Goal: Answer question/provide support

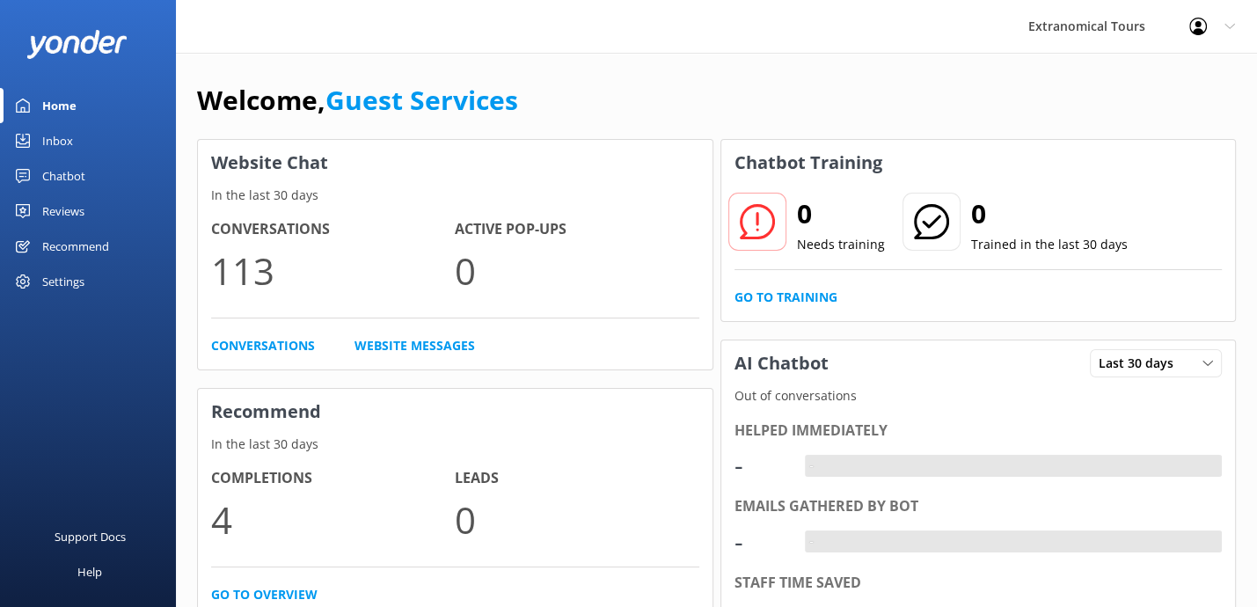
click at [109, 135] on link "Inbox" at bounding box center [88, 140] width 176 height 35
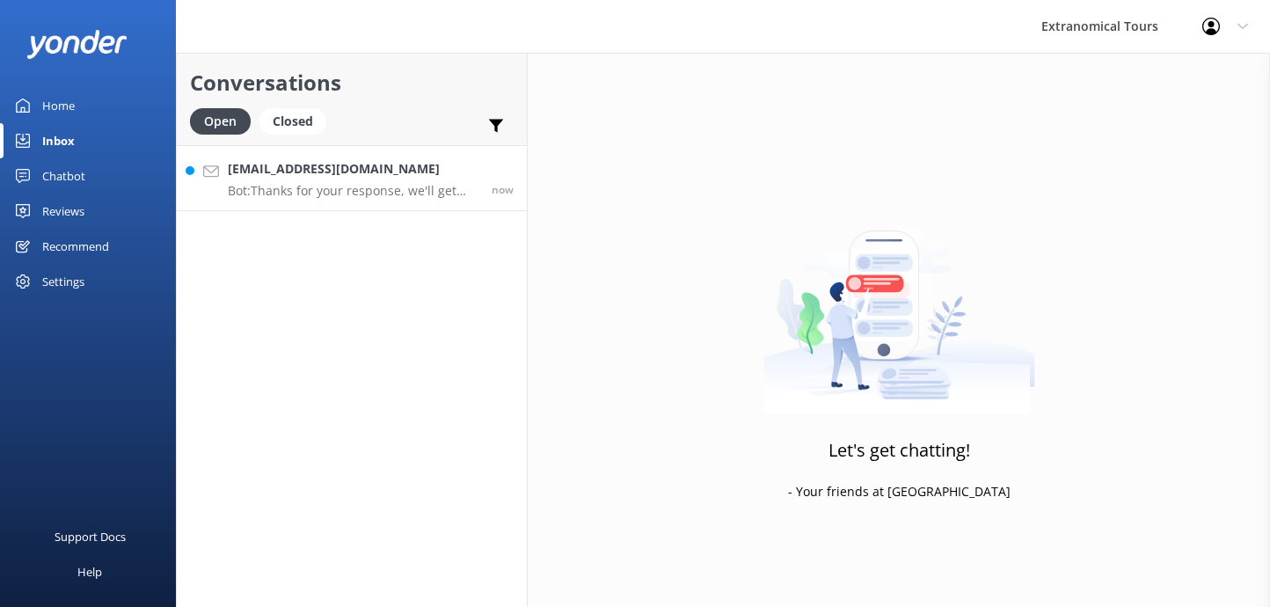
click at [340, 164] on h4 "[EMAIL_ADDRESS][DOMAIN_NAME]" at bounding box center [353, 168] width 251 height 19
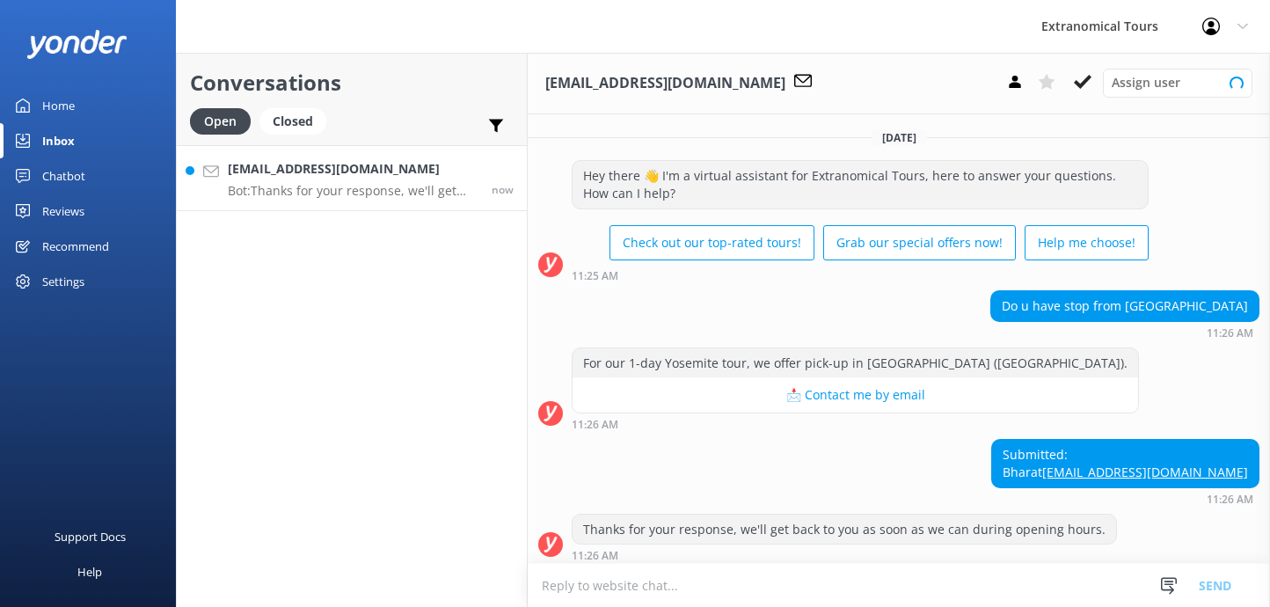
scroll to position [21, 0]
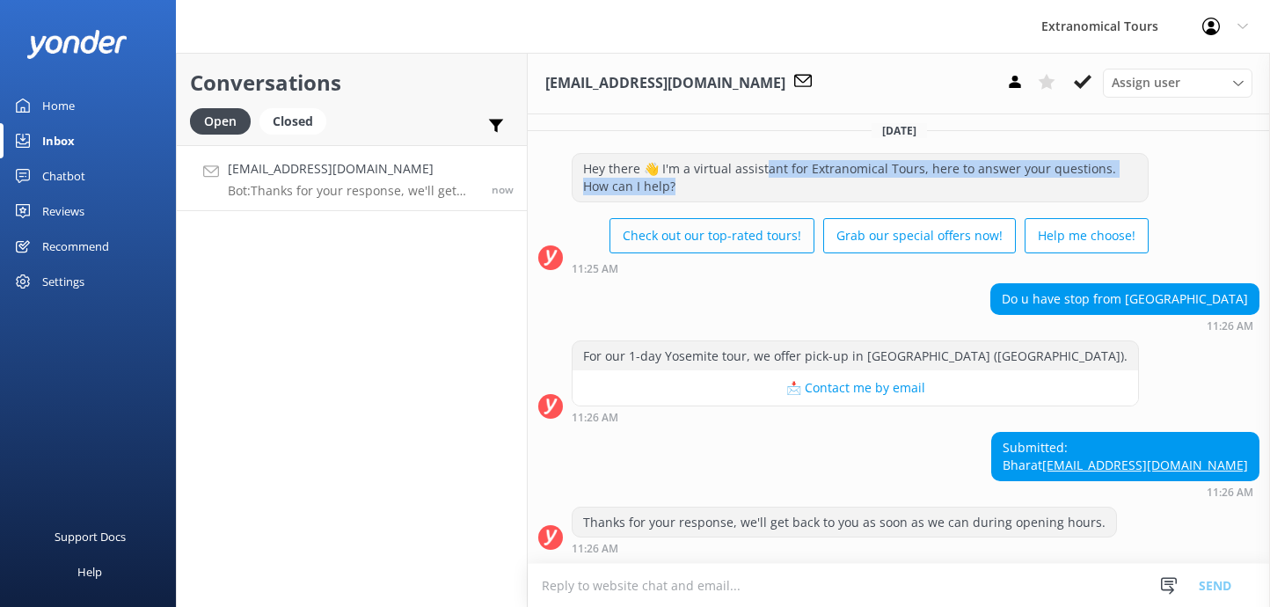
drag, startPoint x: 764, startPoint y: 150, endPoint x: 808, endPoint y: 202, distance: 68.7
click at [813, 196] on div "Hey there 👋 I'm a virtual assistant for Extranomical Tours, here to answer your…" at bounding box center [860, 207] width 577 height 109
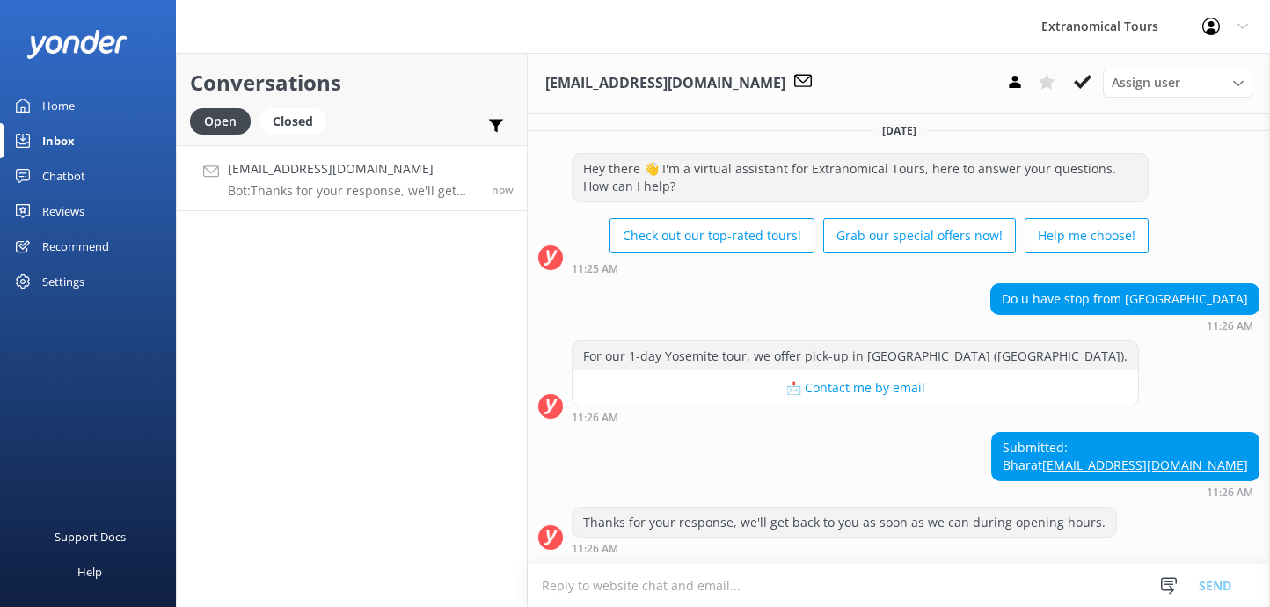
drag, startPoint x: 814, startPoint y: 189, endPoint x: 1253, endPoint y: 107, distance: 446.5
click at [985, 153] on div "Hey there 👋 I'm a virtual assistant for Extranomical Tours, here to answer your…" at bounding box center [860, 207] width 577 height 109
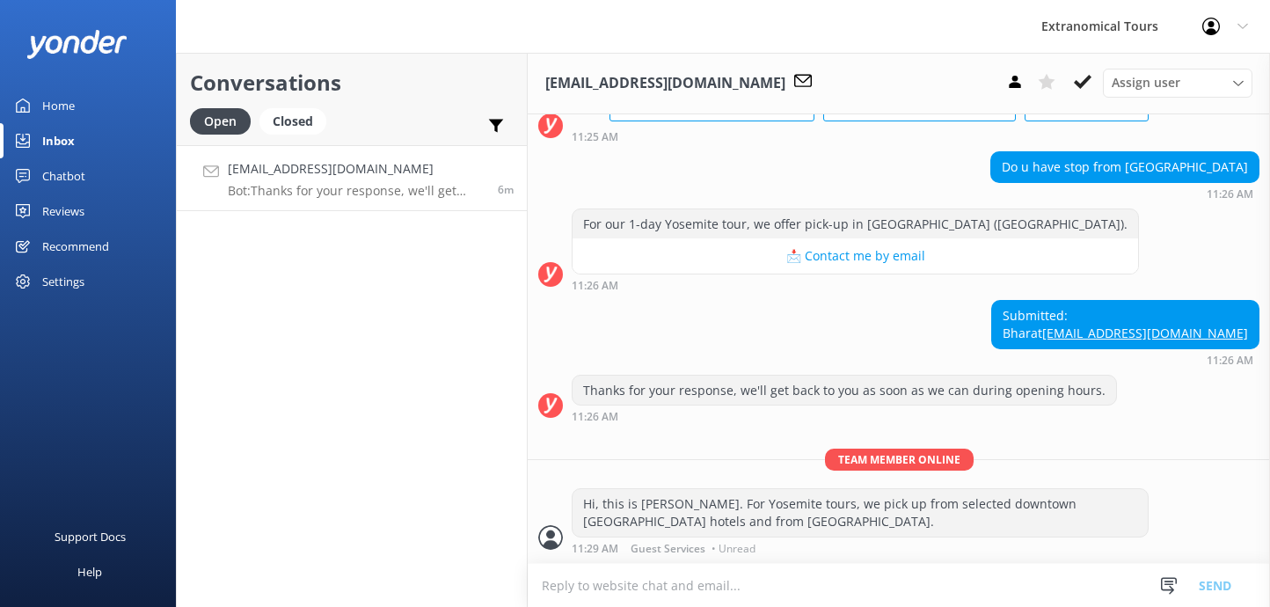
scroll to position [191, 0]
